Goal: Use online tool/utility: Utilize a website feature to perform a specific function

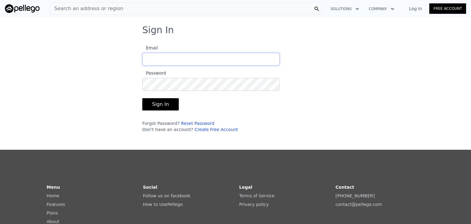
click at [165, 59] on input "Email" at bounding box center [210, 59] width 137 height 13
type input "[EMAIL_ADDRESS][DOMAIN_NAME]"
click at [158, 101] on button "Sign In" at bounding box center [160, 104] width 36 height 12
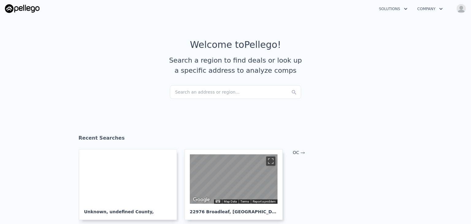
click at [185, 92] on div "Search an address or region..." at bounding box center [235, 91] width 131 height 13
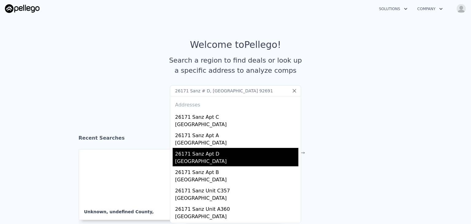
type input "26171 Sanz # D, [GEOGRAPHIC_DATA] 92691"
click at [216, 156] on div "26171 Sanz Apt D" at bounding box center [236, 153] width 123 height 10
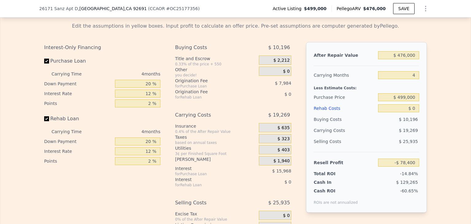
scroll to position [979, 0]
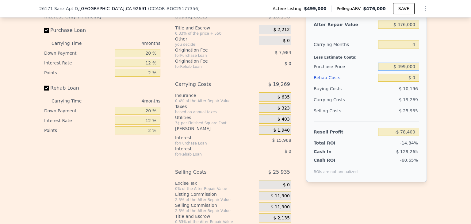
drag, startPoint x: 414, startPoint y: 74, endPoint x: 399, endPoint y: 73, distance: 15.4
click at [399, 71] on input "$ 499,000" at bounding box center [398, 67] width 41 height 8
type input "$ 400,000"
click at [438, 82] on div "Edit the assumptions in yellow boxes. Input profit to calculate an offer price.…" at bounding box center [235, 105] width 470 height 237
type input "$ 25,682"
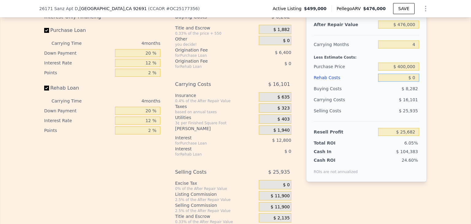
drag, startPoint x: 414, startPoint y: 83, endPoint x: 406, endPoint y: 84, distance: 8.3
click at [406, 82] on input "$ 0" at bounding box center [398, 78] width 41 height 8
type input "$ 2"
type input "$ 25,680"
type input "$ 20"
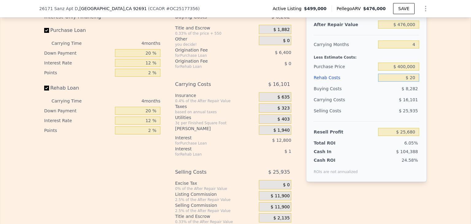
type input "$ 25,662"
type input "$ 200"
type input "$ 25,471"
type input "$ 2,000"
type input "$ 23,586"
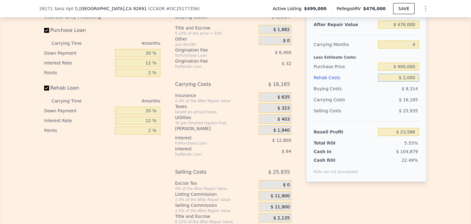
type input "$ 20,000"
type input "$ 4,722"
type input "$ 20,000"
click at [357, 204] on div "After Repair Value $ 476,000 Carrying Months 4 Less Estimate Costs: Purchase Pr…" at bounding box center [366, 112] width 121 height 203
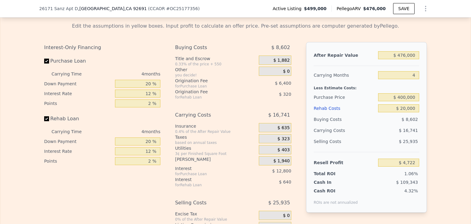
scroll to position [917, 0]
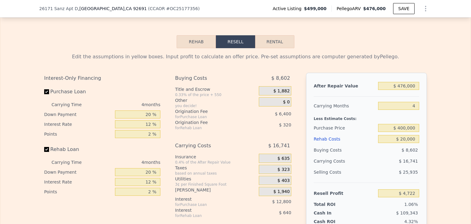
click at [271, 48] on button "Rental" at bounding box center [274, 41] width 39 height 13
select select "30"
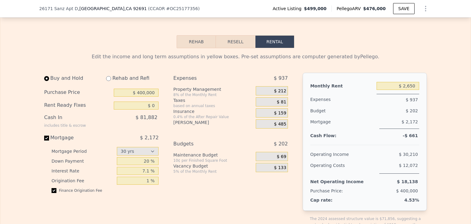
scroll to position [948, 0]
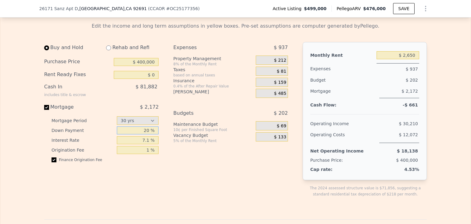
drag, startPoint x: 149, startPoint y: 136, endPoint x: 136, endPoint y: 137, distance: 12.6
click at [136, 134] on input "20 %" at bounding box center [138, 130] width 42 height 8
type input "25 %"
click at [183, 162] on div "Expenses $ 937 Property Management 8% of the Monthly Rent $ 212 Taxes based on …" at bounding box center [232, 124] width 119 height 165
drag, startPoint x: 148, startPoint y: 156, endPoint x: 141, endPoint y: 157, distance: 6.9
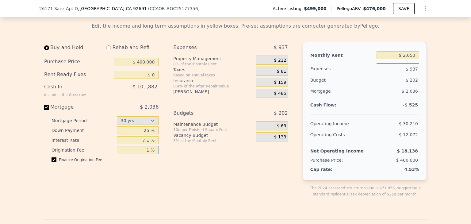
click at [141, 154] on input "1 %" at bounding box center [138, 150] width 42 height 8
type input "0 %"
click at [168, 163] on div "Buy and Hold Rehab and Refi Purchase Price $ 400,000 Rent Ready Fixes $ 0 Cash …" at bounding box center [168, 124] width 249 height 165
drag, startPoint x: 137, startPoint y: 69, endPoint x: 156, endPoint y: 70, distance: 19.1
click at [156, 66] on input "$ 400,000" at bounding box center [136, 62] width 45 height 8
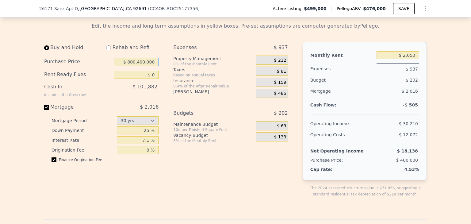
drag, startPoint x: 155, startPoint y: 69, endPoint x: 127, endPoint y: 71, distance: 28.6
click at [129, 66] on input "$ 800,400,000" at bounding box center [136, 62] width 45 height 8
type input "$ 80,800,400,000"
drag, startPoint x: 153, startPoint y: 69, endPoint x: 125, endPoint y: 68, distance: 27.9
click at [125, 66] on input "$ 80,800,400,000" at bounding box center [136, 62] width 45 height 8
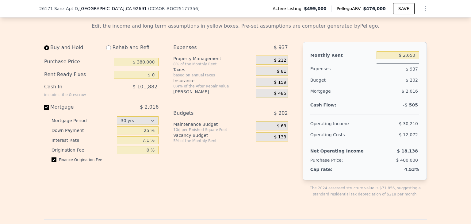
click at [164, 166] on div "Buy and Hold Rehab and Refi Purchase Price $ 380,000 Rent Ready Fixes $ 0 Cash …" at bounding box center [168, 124] width 249 height 165
drag, startPoint x: 153, startPoint y: 68, endPoint x: 137, endPoint y: 70, distance: 16.0
click at [139, 66] on input "$ 380,000" at bounding box center [136, 62] width 45 height 8
type input "$ 400,000"
click at [173, 151] on div "Expenses $ 937 Property Management 8% of the Monthly Rent $ 212 Taxes based on …" at bounding box center [232, 124] width 119 height 165
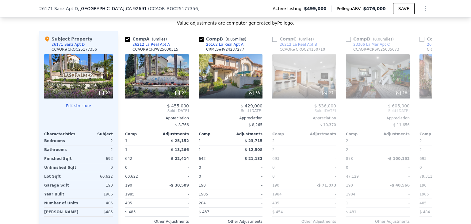
scroll to position [672, 0]
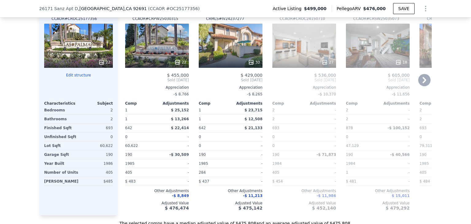
click at [229, 51] on div "33" at bounding box center [231, 46] width 64 height 44
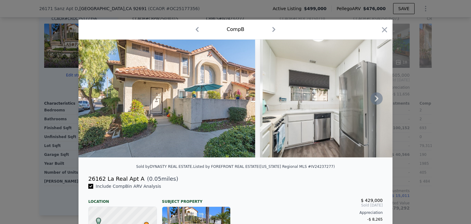
click at [377, 102] on icon at bounding box center [376, 98] width 12 height 12
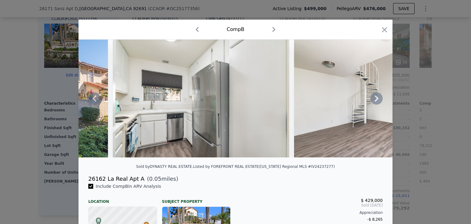
click at [377, 102] on icon at bounding box center [376, 98] width 12 height 12
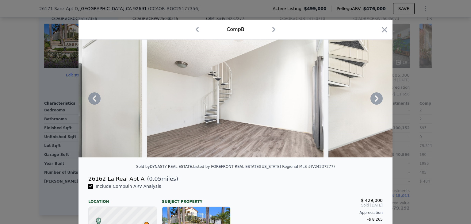
click at [377, 102] on icon at bounding box center [376, 98] width 12 height 12
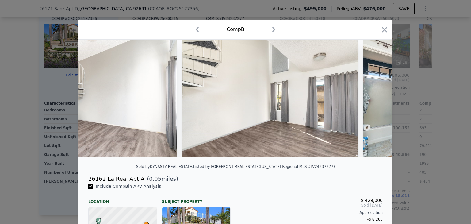
scroll to position [0, 441]
click at [382, 29] on icon "button" at bounding box center [384, 29] width 9 height 9
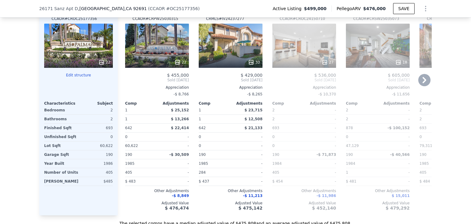
scroll to position [641, 0]
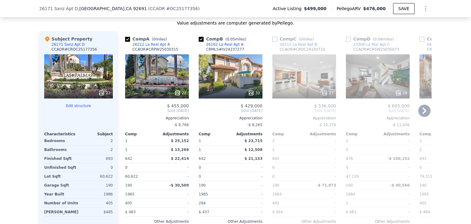
click at [170, 79] on div "22" at bounding box center [157, 76] width 64 height 44
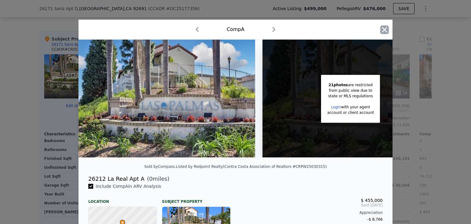
click at [381, 27] on icon "button" at bounding box center [384, 29] width 9 height 9
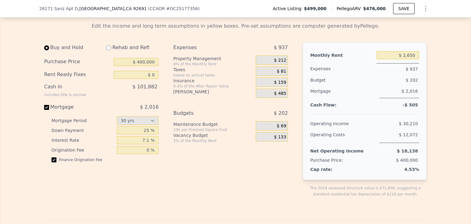
scroll to position [979, 0]
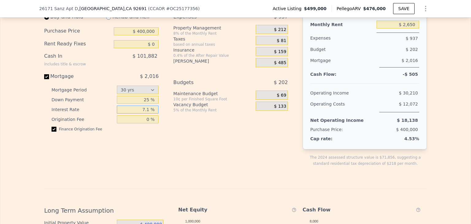
drag, startPoint x: 139, startPoint y: 116, endPoint x: 156, endPoint y: 116, distance: 17.5
click at [152, 113] on input "7.1 %" at bounding box center [138, 109] width 42 height 8
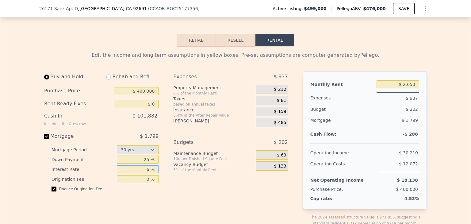
scroll to position [917, 0]
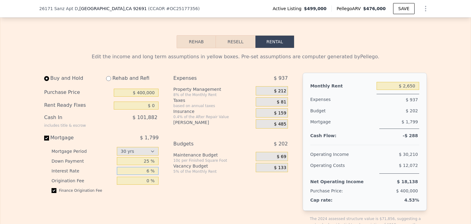
type input "6 %"
click at [248, 149] on div "$ 202" at bounding box center [265, 143] width 45 height 11
